Goal: Check status

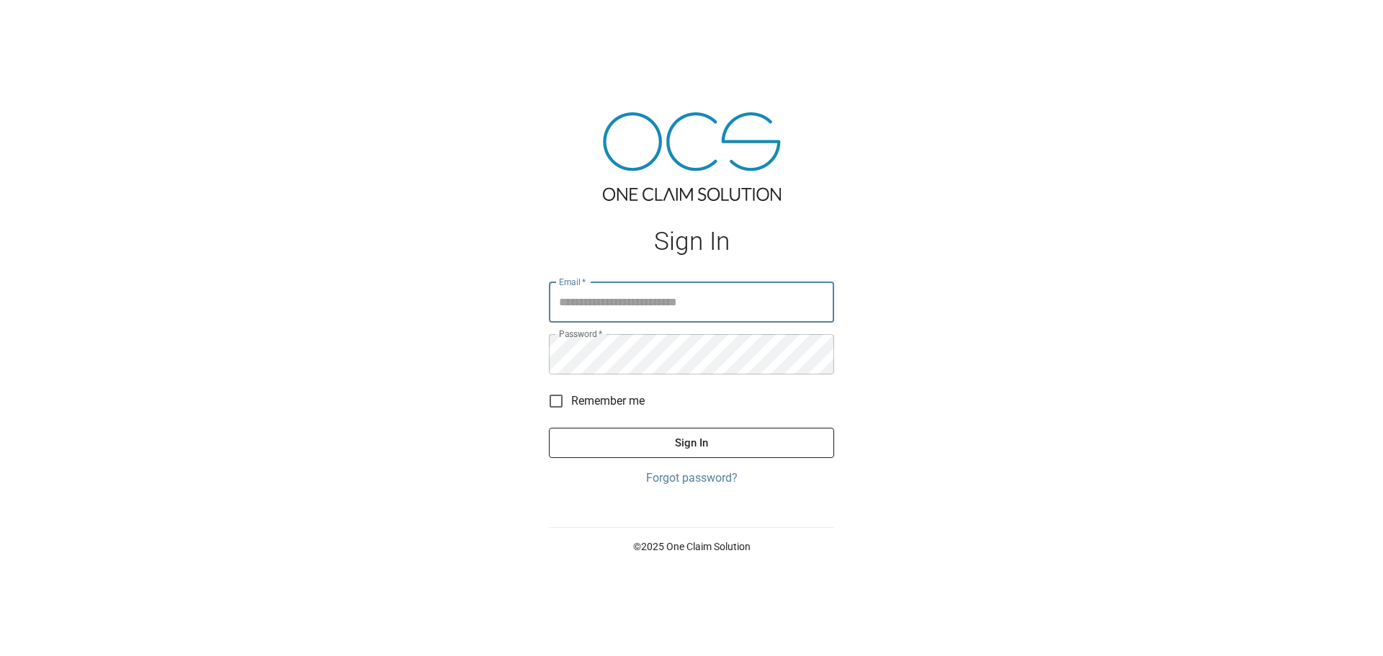
type input "**********"
click at [663, 454] on button "Sign In" at bounding box center [691, 443] width 285 height 30
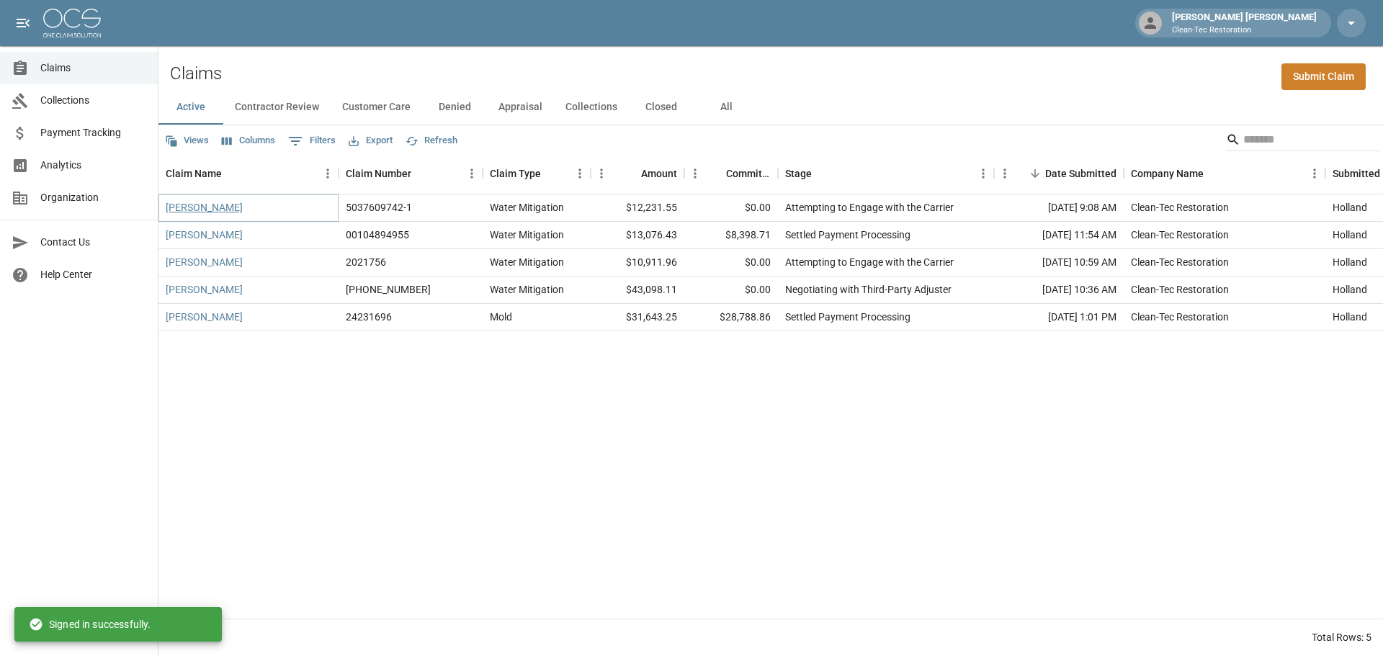
click at [224, 203] on link "[PERSON_NAME]" at bounding box center [204, 207] width 77 height 14
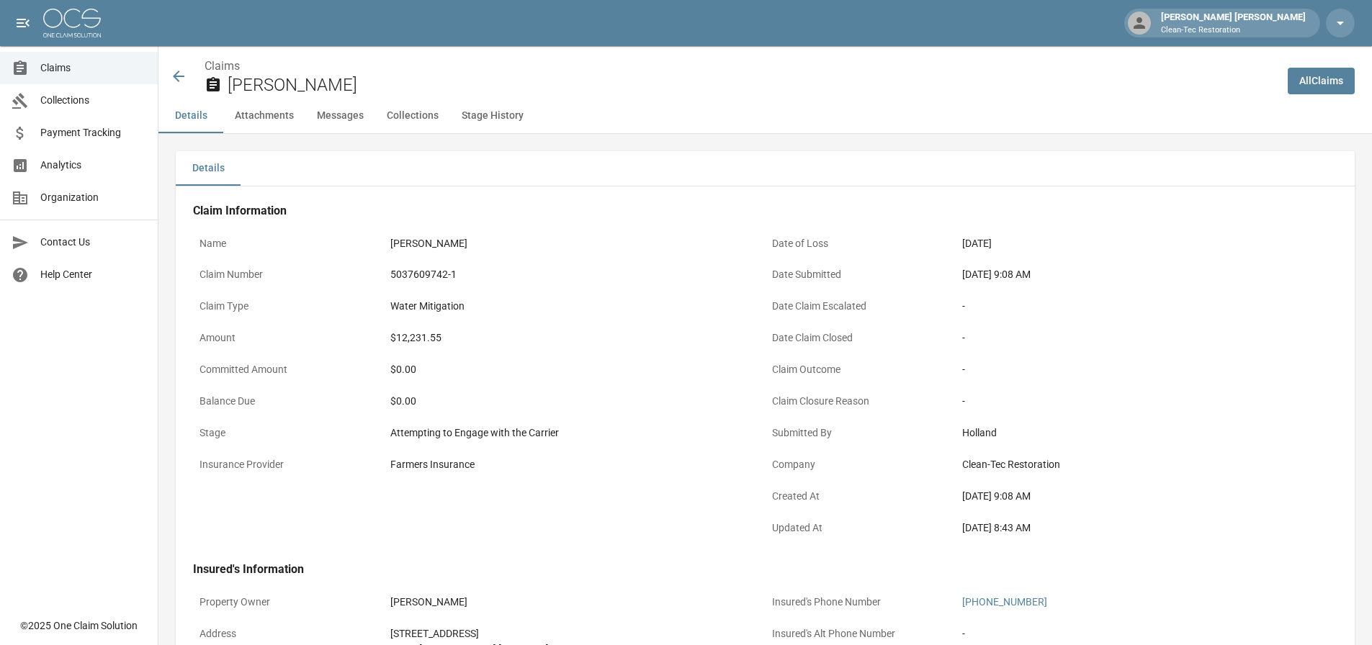
click at [186, 74] on icon at bounding box center [178, 76] width 17 height 17
